Goal: Information Seeking & Learning: Check status

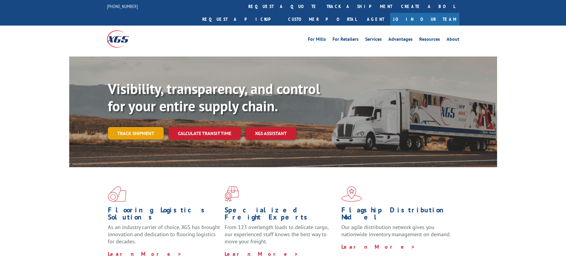
click at [155, 127] on link "Track shipment" at bounding box center [136, 133] width 56 height 12
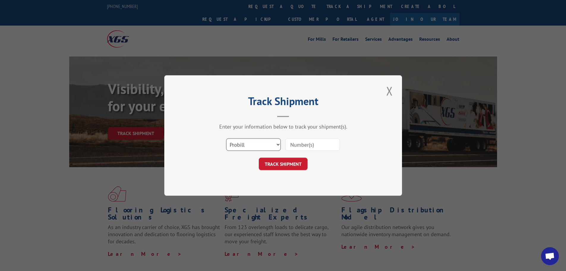
click at [237, 141] on select "Select category... Probill BOL PO" at bounding box center [253, 144] width 55 height 12
select select "bol"
click at [226, 138] on select "Select category... Probill BOL PO" at bounding box center [253, 144] width 55 height 12
click at [316, 146] on input at bounding box center [312, 144] width 55 height 12
type input "2802420"
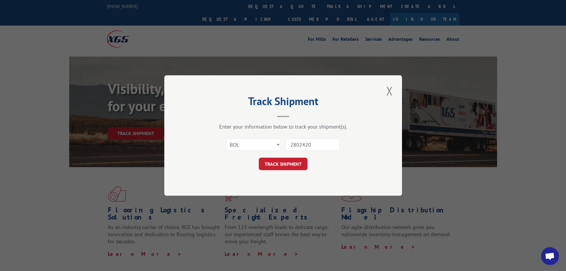
click button "TRACK SHIPMENT" at bounding box center [283, 163] width 49 height 12
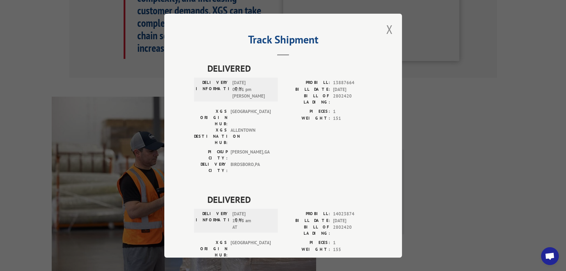
scroll to position [327, 0]
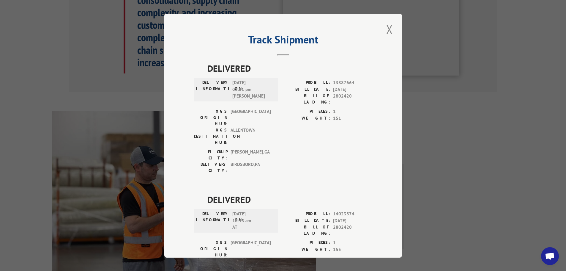
click at [385, 33] on button "Close modal" at bounding box center [389, 29] width 10 height 16
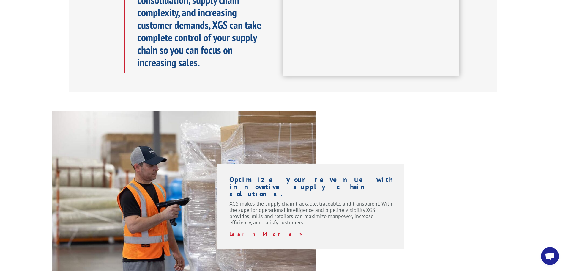
scroll to position [0, 0]
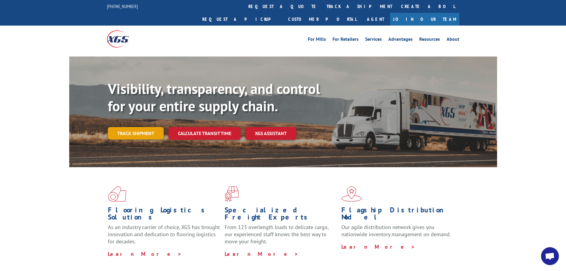
click at [125, 127] on link "Track shipment" at bounding box center [136, 133] width 56 height 12
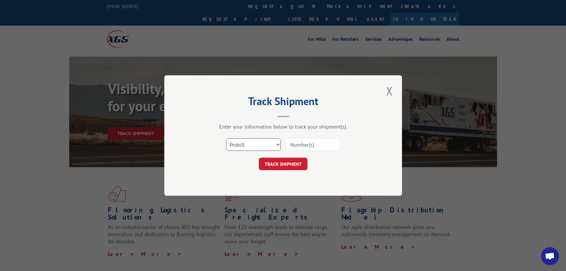
click at [250, 142] on select "Select category... Probill BOL PO" at bounding box center [253, 144] width 55 height 12
select select "bol"
click at [226, 138] on select "Select category... Probill BOL PO" at bounding box center [253, 144] width 55 height 12
click at [301, 146] on input at bounding box center [312, 144] width 55 height 12
type input "2802551"
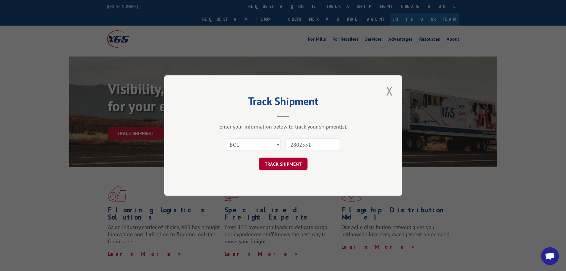
click at [283, 165] on button "TRACK SHIPMENT" at bounding box center [283, 163] width 49 height 12
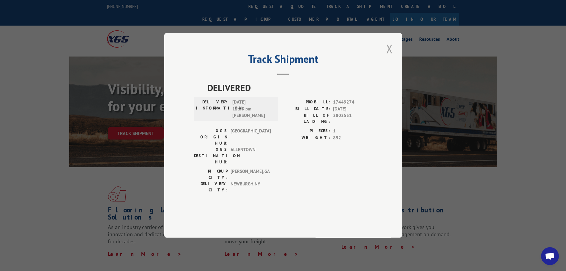
click at [387, 57] on button "Close modal" at bounding box center [389, 48] width 10 height 16
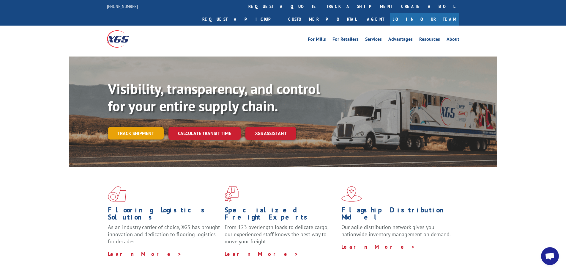
click at [146, 127] on link "Track shipment" at bounding box center [136, 133] width 56 height 12
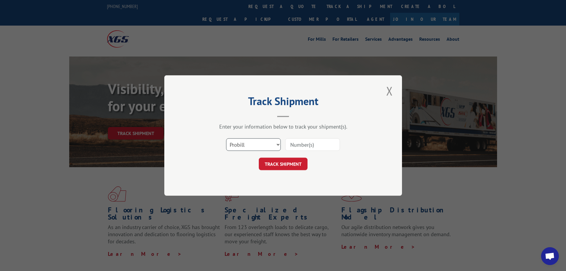
click at [247, 144] on select "Select category... Probill BOL PO" at bounding box center [253, 144] width 55 height 12
select select "bol"
click at [226, 138] on select "Select category... Probill BOL PO" at bounding box center [253, 144] width 55 height 12
click at [299, 146] on input at bounding box center [312, 144] width 55 height 12
type input "2818430"
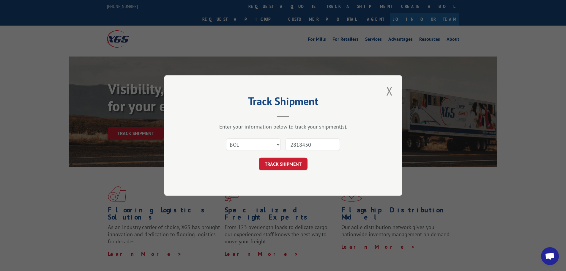
click button "TRACK SHIPMENT" at bounding box center [283, 163] width 49 height 12
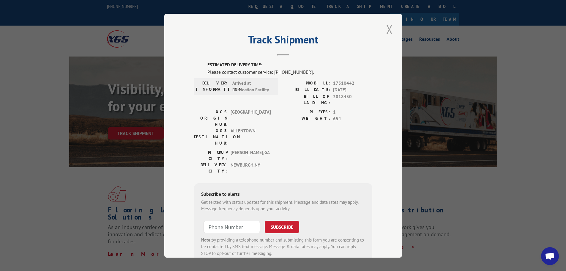
click at [388, 31] on button "Close modal" at bounding box center [389, 29] width 10 height 16
